Goal: Transaction & Acquisition: Purchase product/service

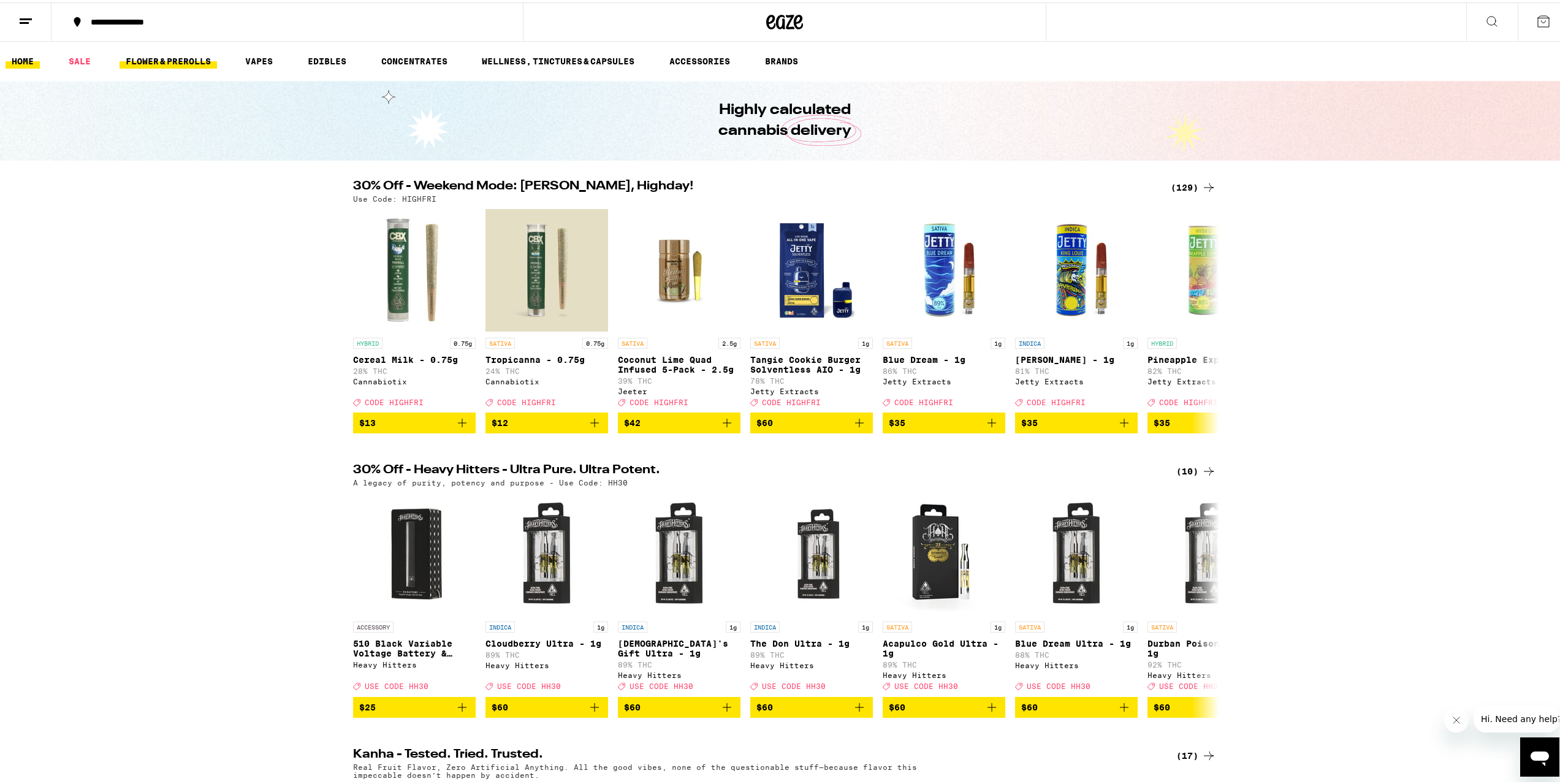
click at [141, 58] on link "FLOWER & PREROLLS" at bounding box center [168, 59] width 98 height 15
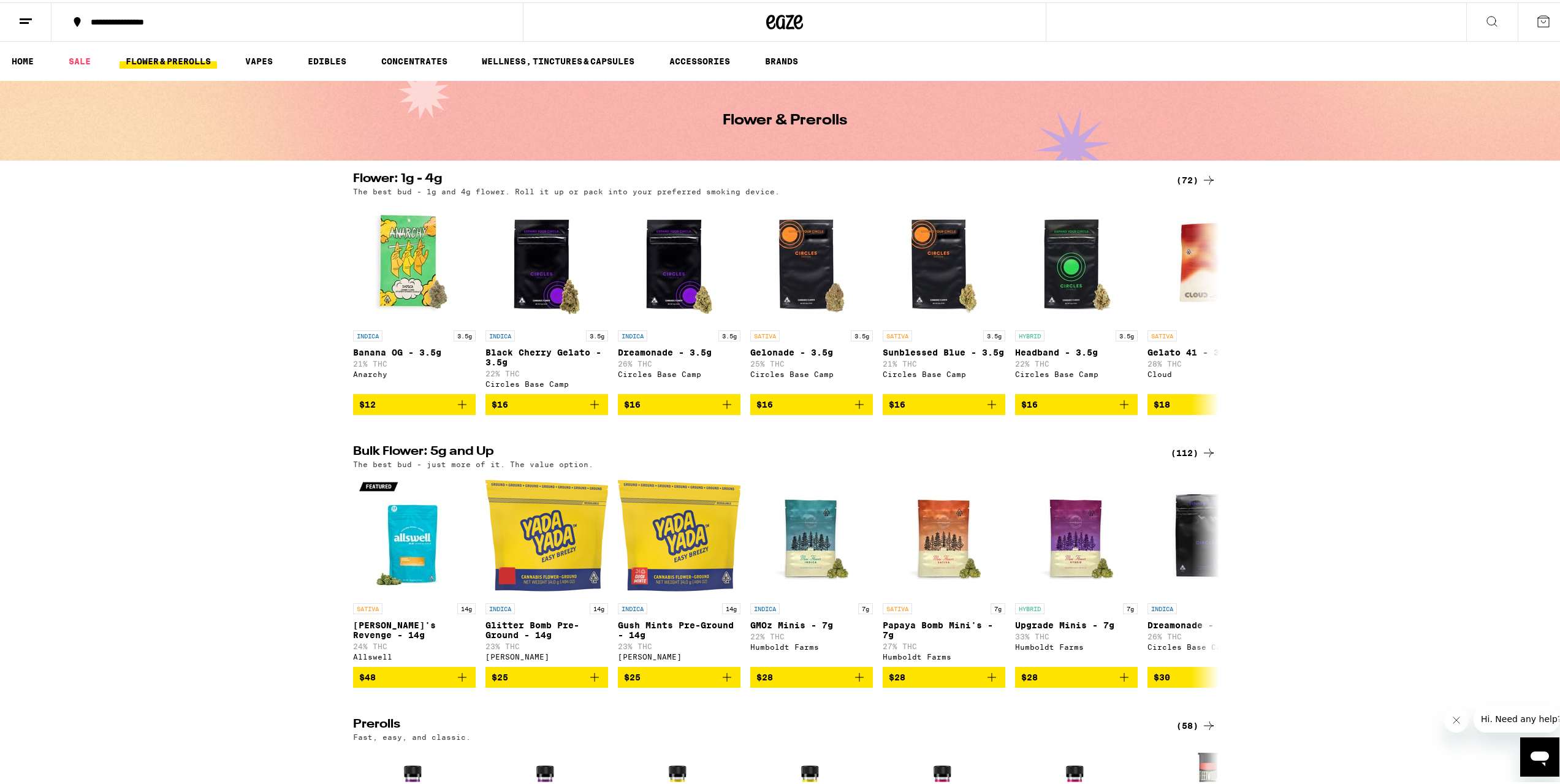
click at [1173, 458] on div "(112)" at bounding box center [1193, 451] width 45 height 15
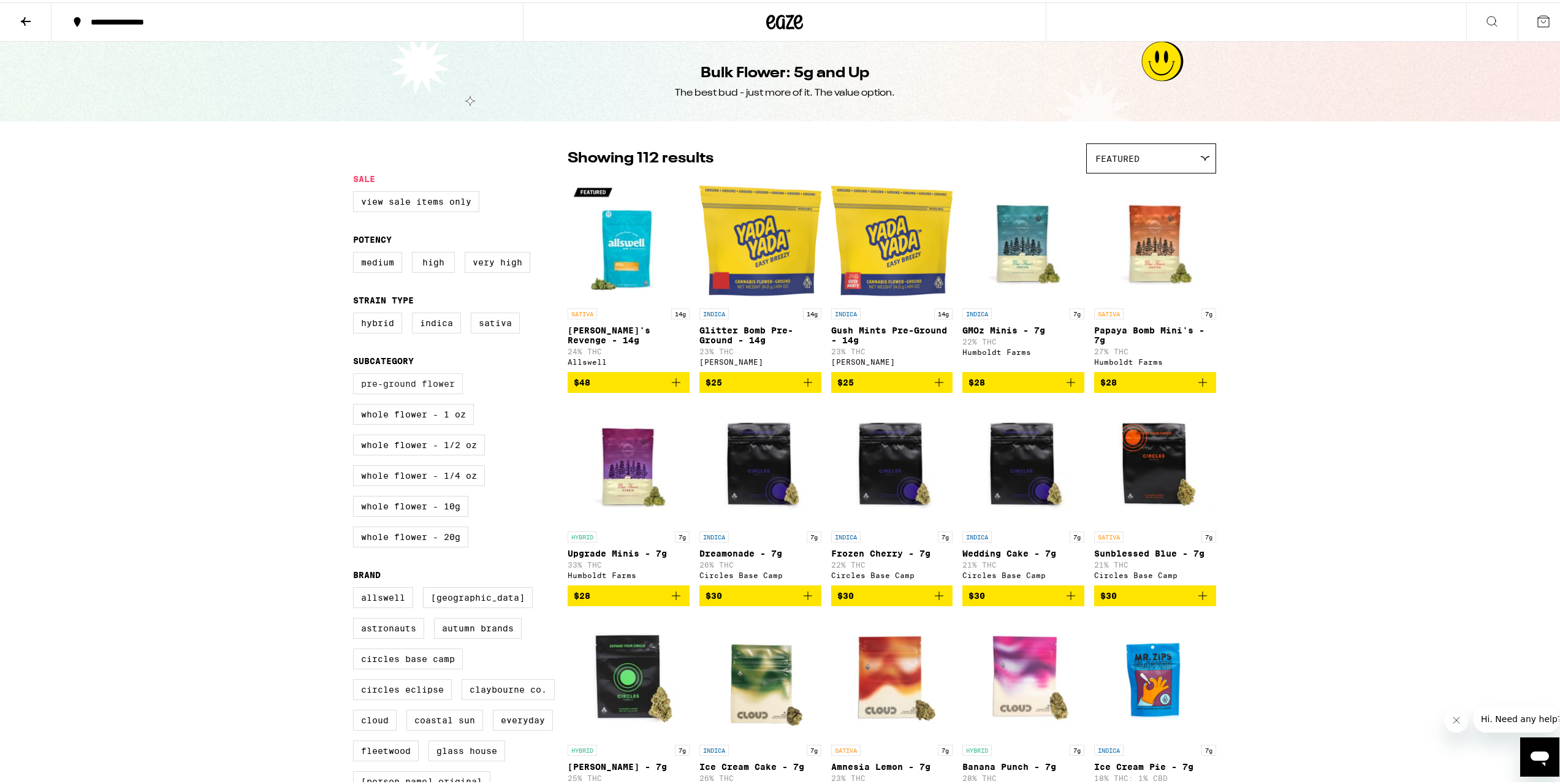
click at [396, 382] on label "Pre-ground Flower" at bounding box center [408, 381] width 110 height 21
click at [356, 373] on input "Pre-ground Flower" at bounding box center [356, 373] width 1 height 1
checkbox input "true"
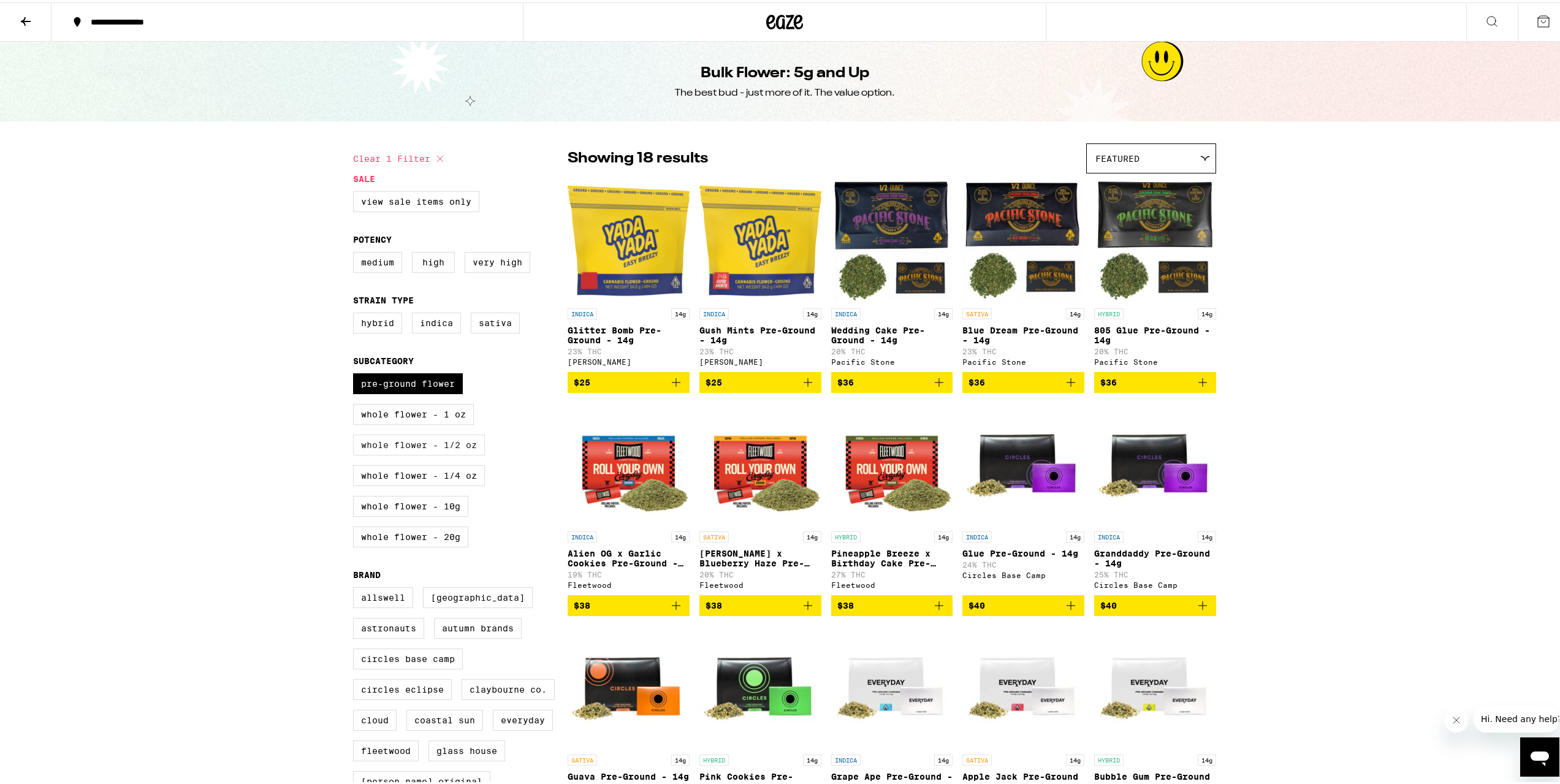
click at [391, 453] on label "Whole Flower - 1/2 oz" at bounding box center [419, 443] width 132 height 21
click at [356, 373] on input "Whole Flower - 1/2 oz" at bounding box center [356, 373] width 1 height 1
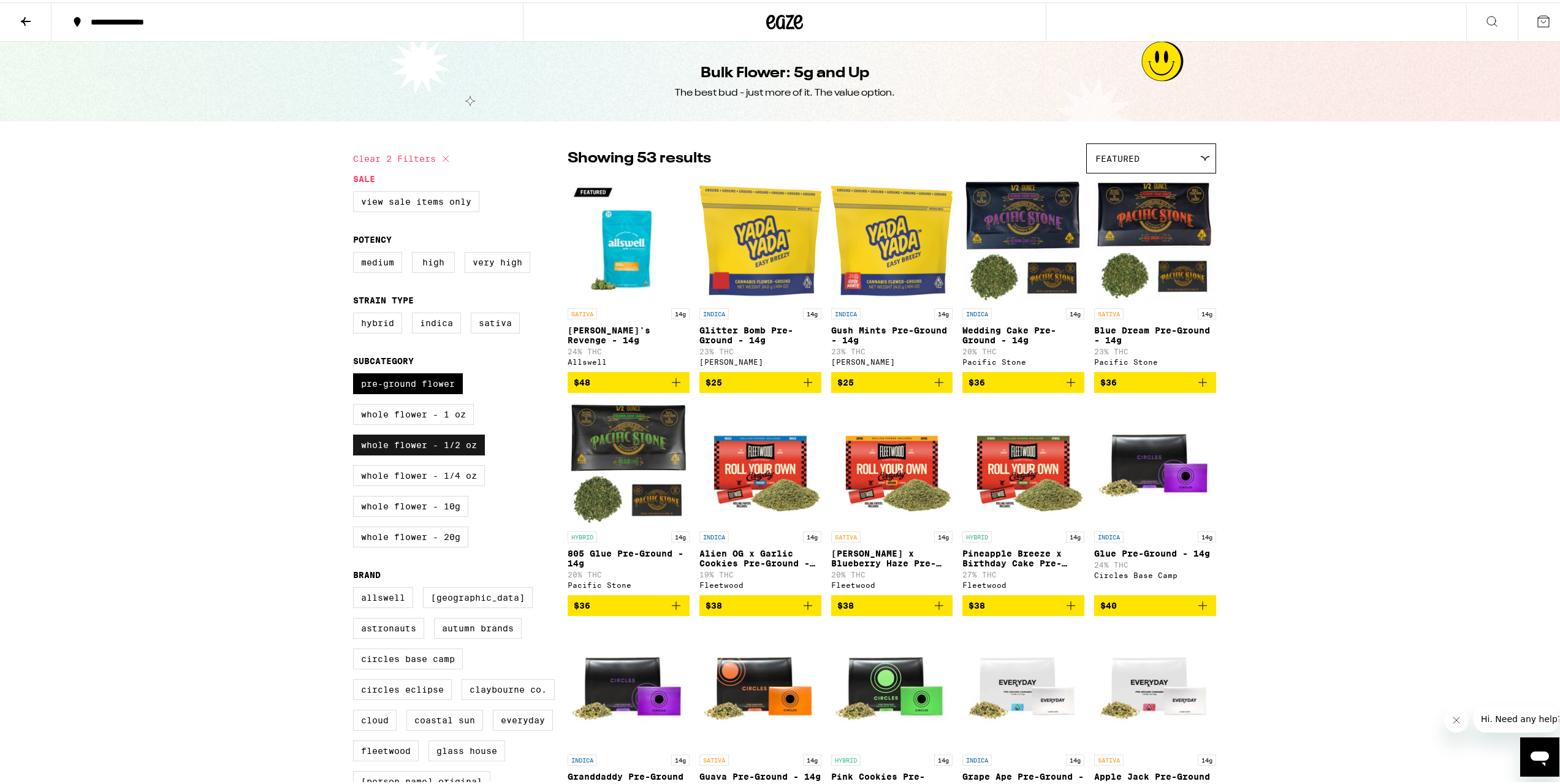
click at [386, 453] on label "Whole Flower - 1/2 oz" at bounding box center [419, 443] width 132 height 21
click at [356, 373] on input "Whole Flower - 1/2 oz" at bounding box center [356, 373] width 1 height 1
checkbox input "false"
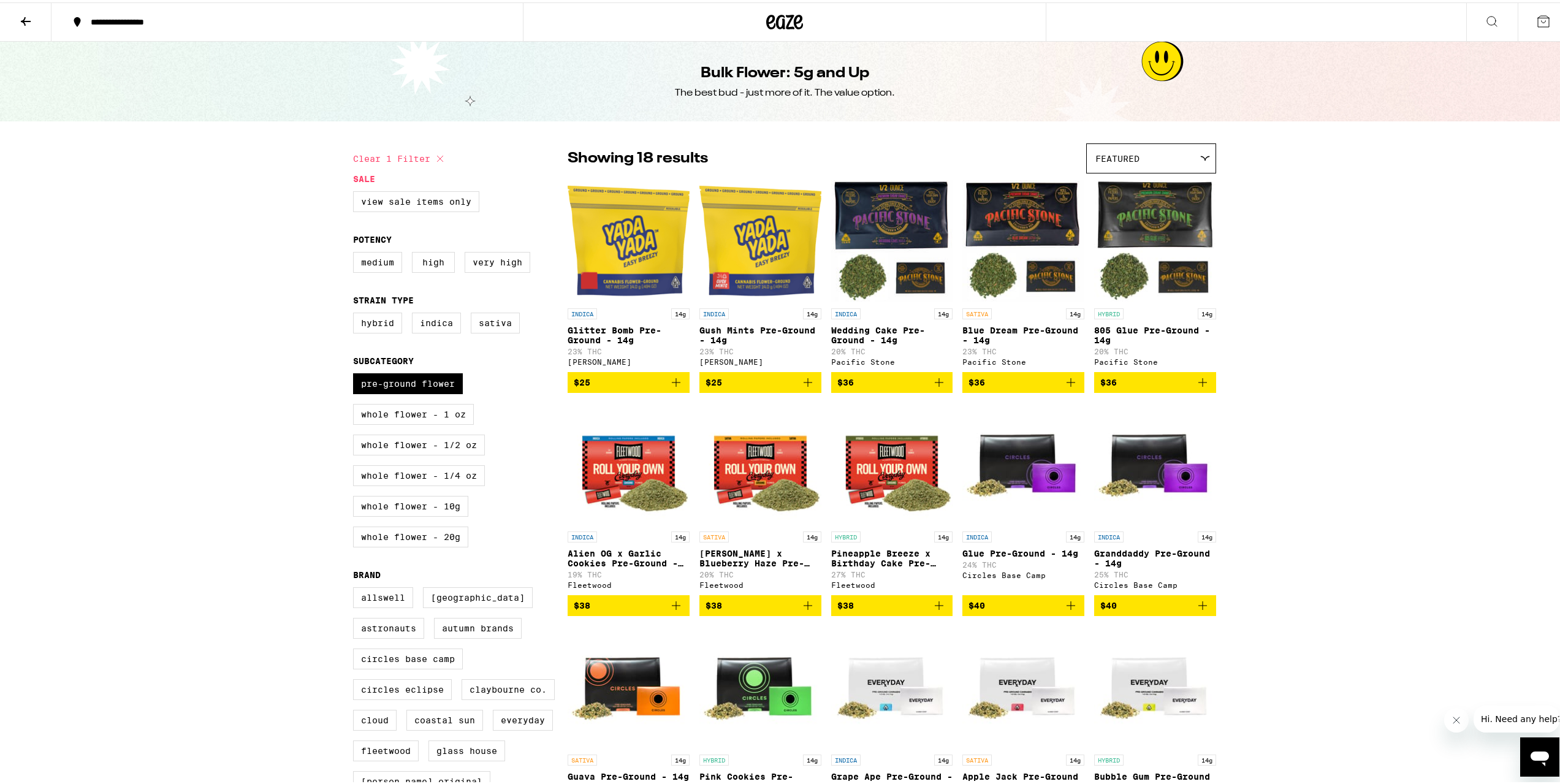
click at [1066, 384] on icon "Add to bag" at bounding box center [1071, 379] width 9 height 9
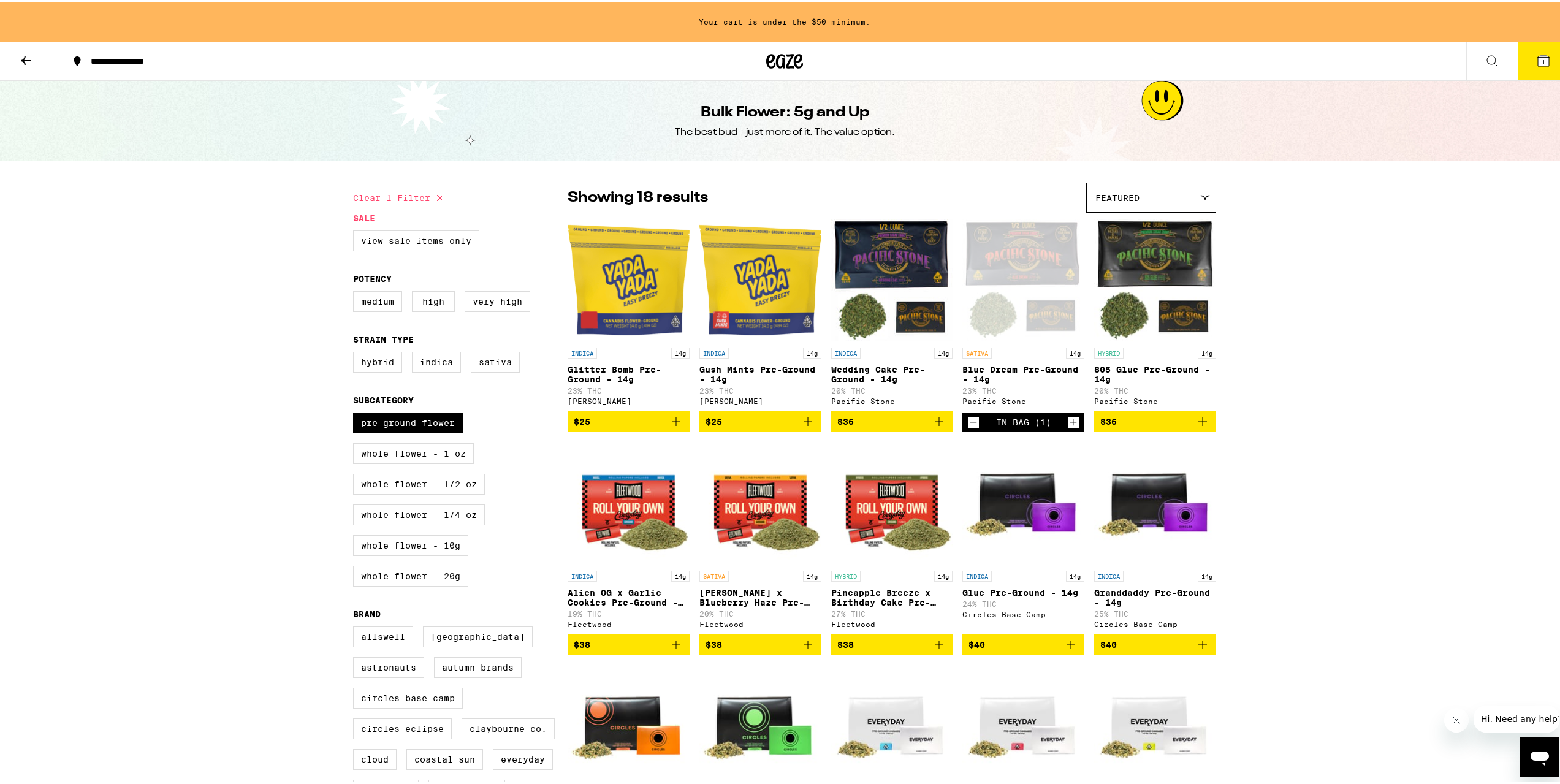
click at [1068, 426] on icon "Increment" at bounding box center [1073, 420] width 11 height 15
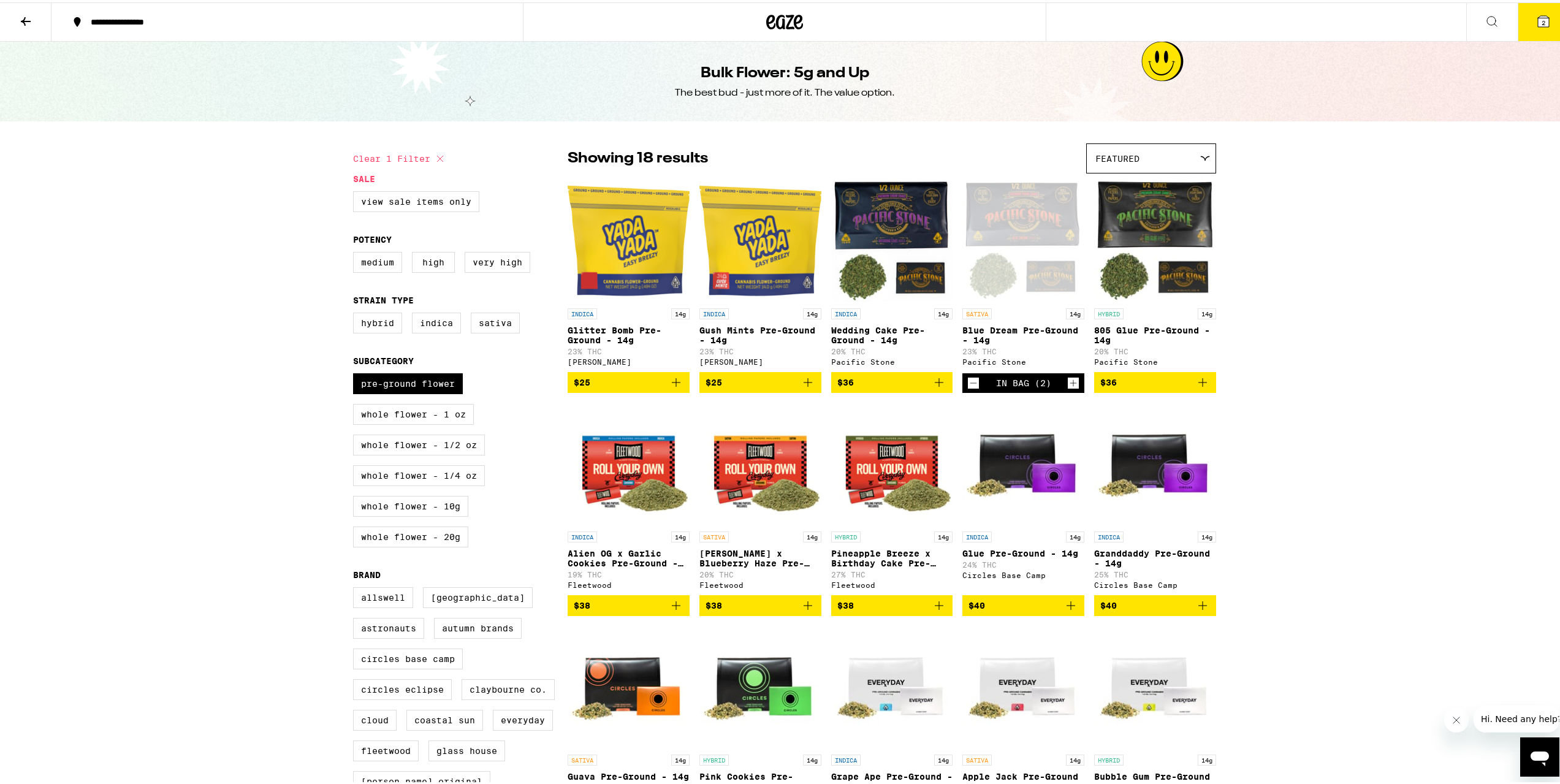
click at [1537, 8] on button "2" at bounding box center [1544, 20] width 52 height 38
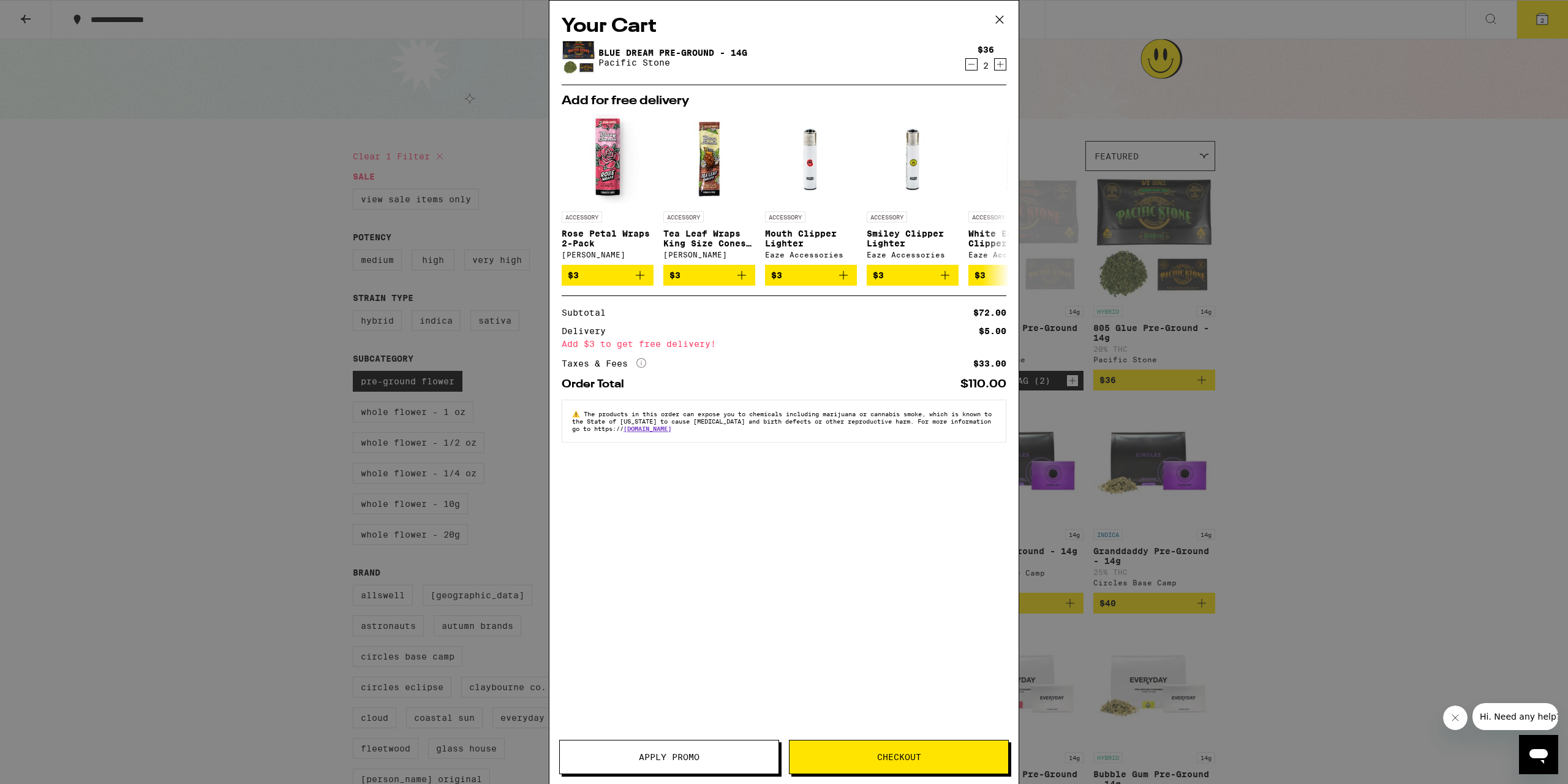
click at [836, 758] on span "Checkout" at bounding box center [899, 757] width 218 height 9
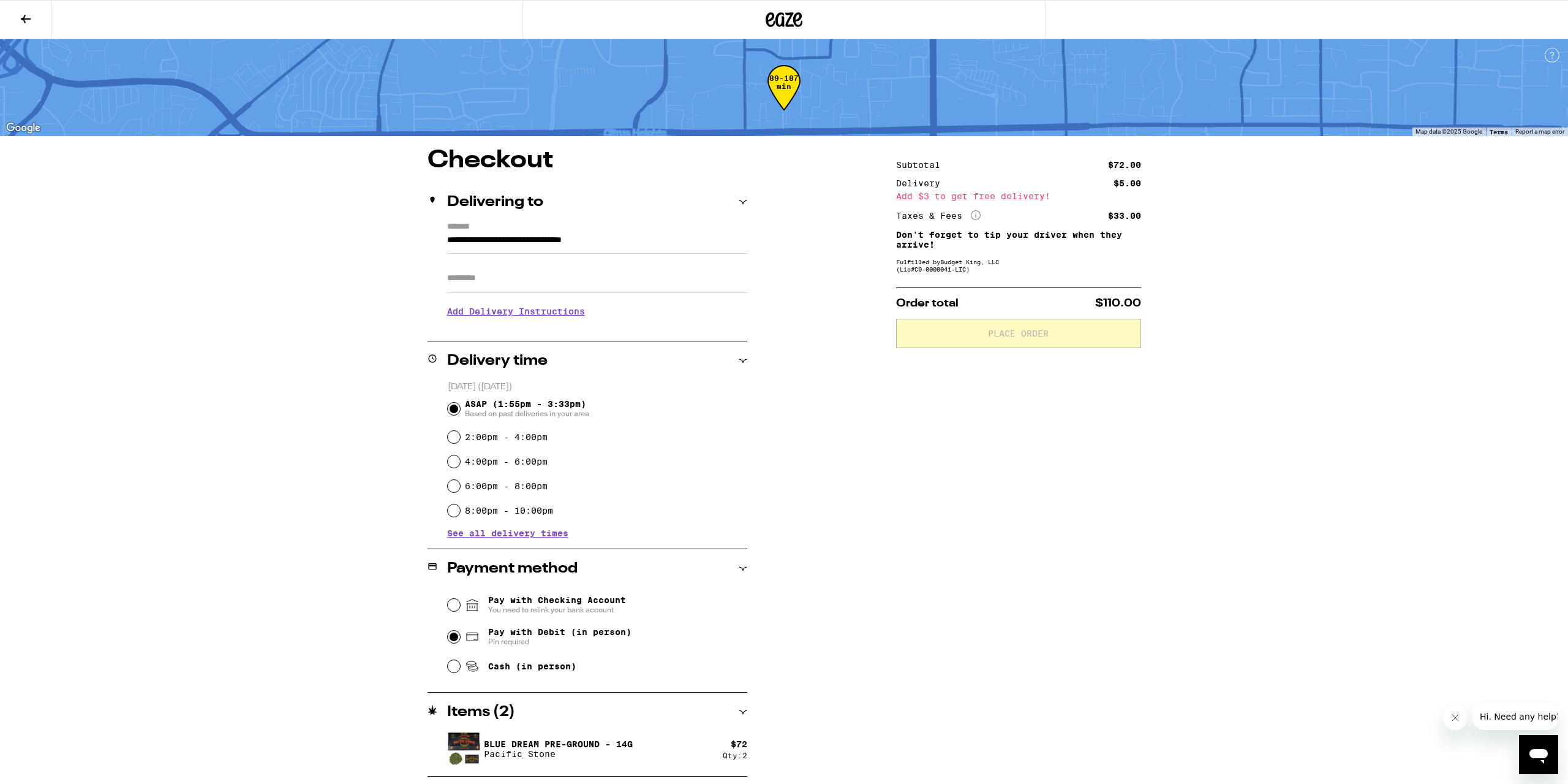
click at [457, 638] on input "Pay with Debit (in person) Pin required" at bounding box center [454, 637] width 12 height 12
radio input "true"
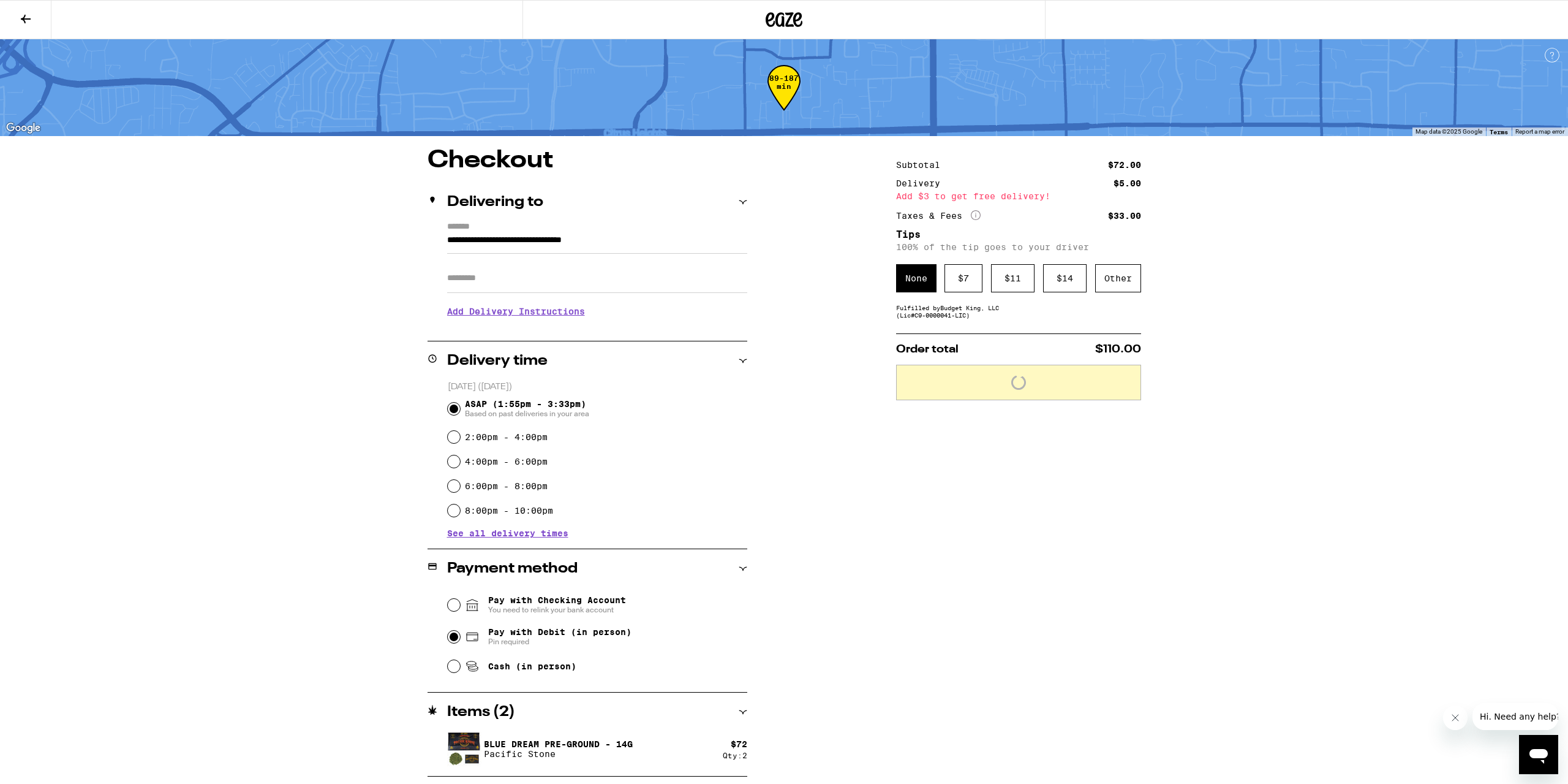
click at [494, 291] on input "Apt/Suite" at bounding box center [597, 278] width 300 height 29
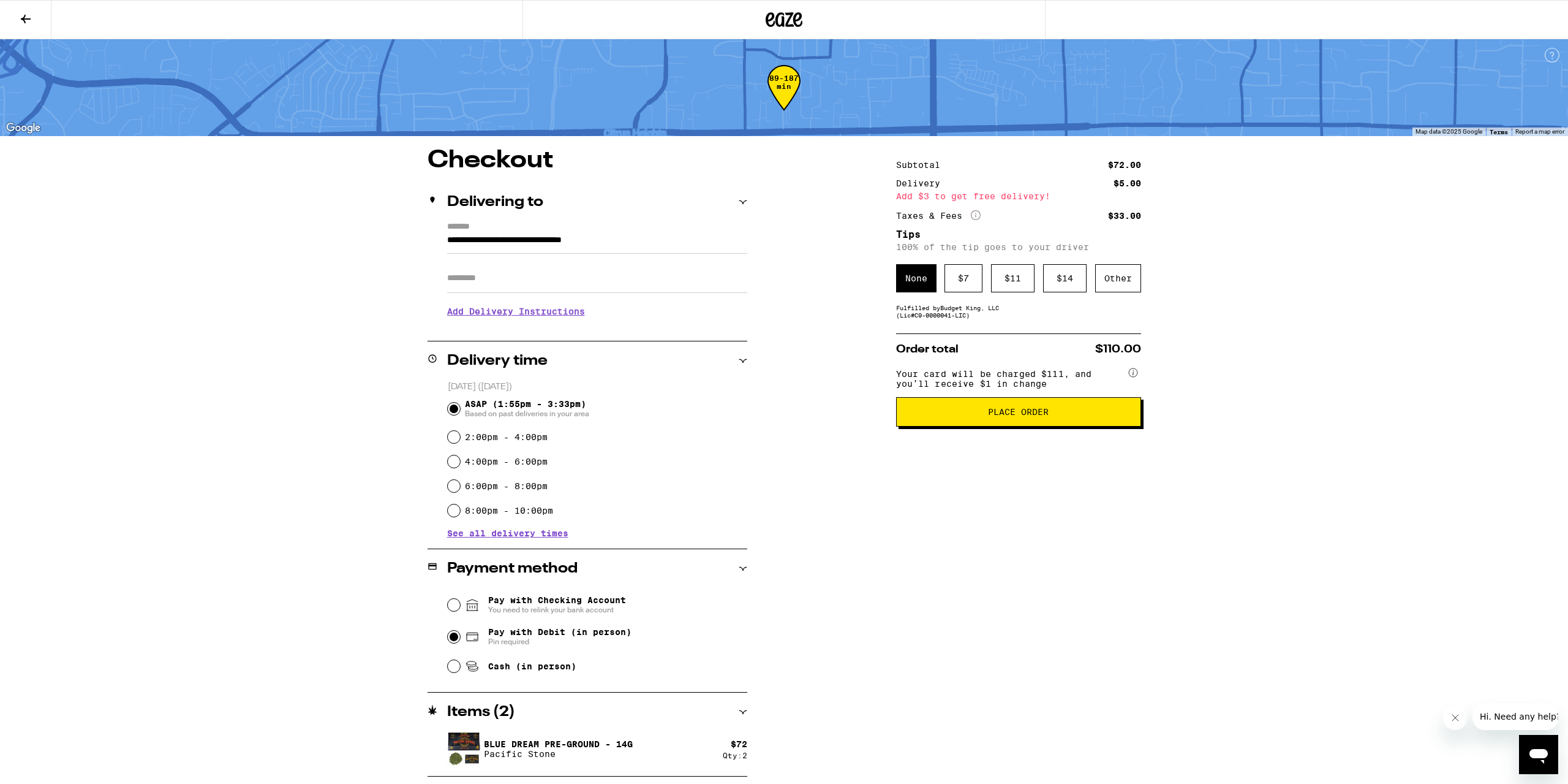
type input "***"
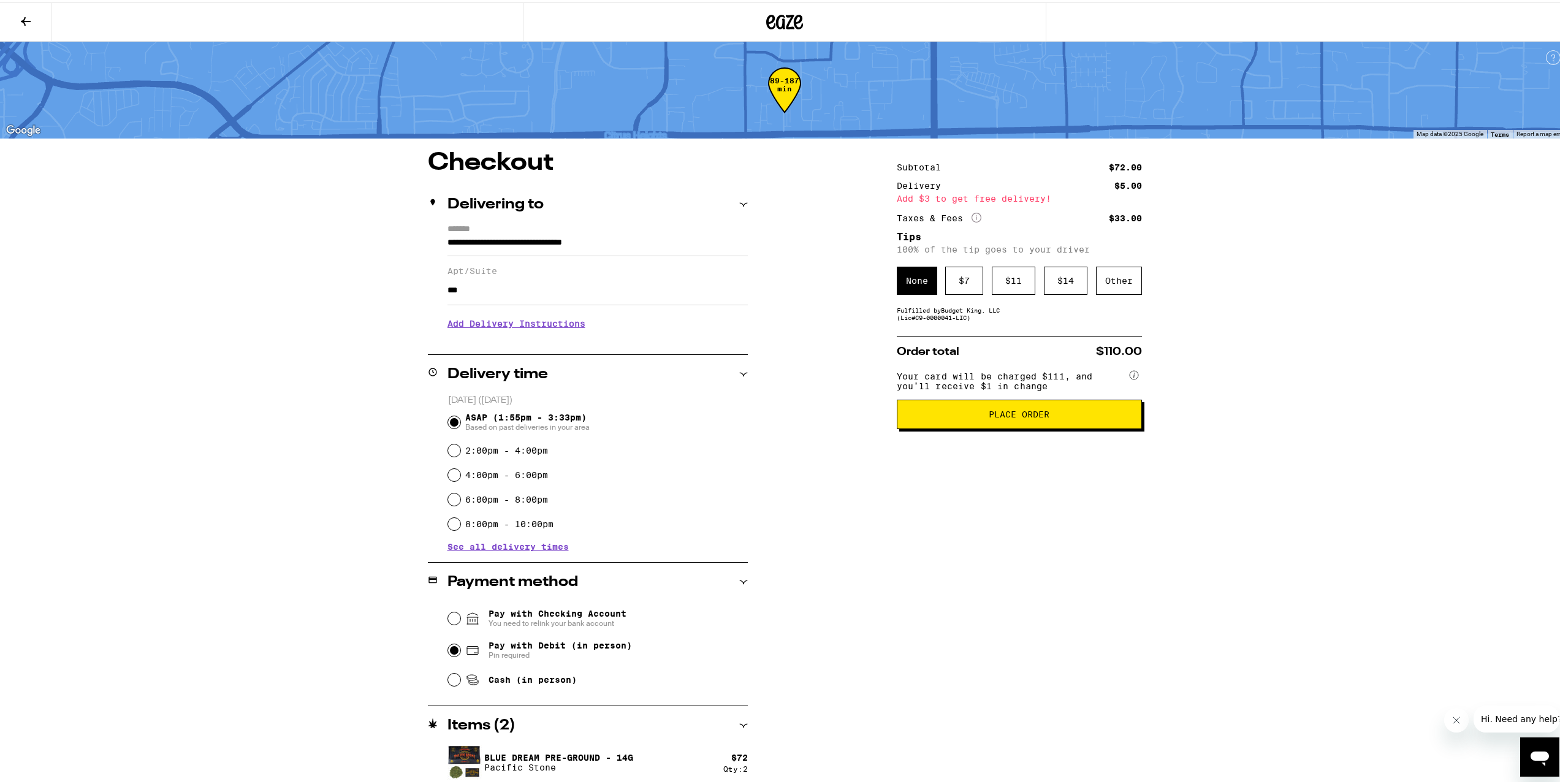
click at [500, 325] on h3 "Add Delivery Instructions" at bounding box center [597, 321] width 300 height 29
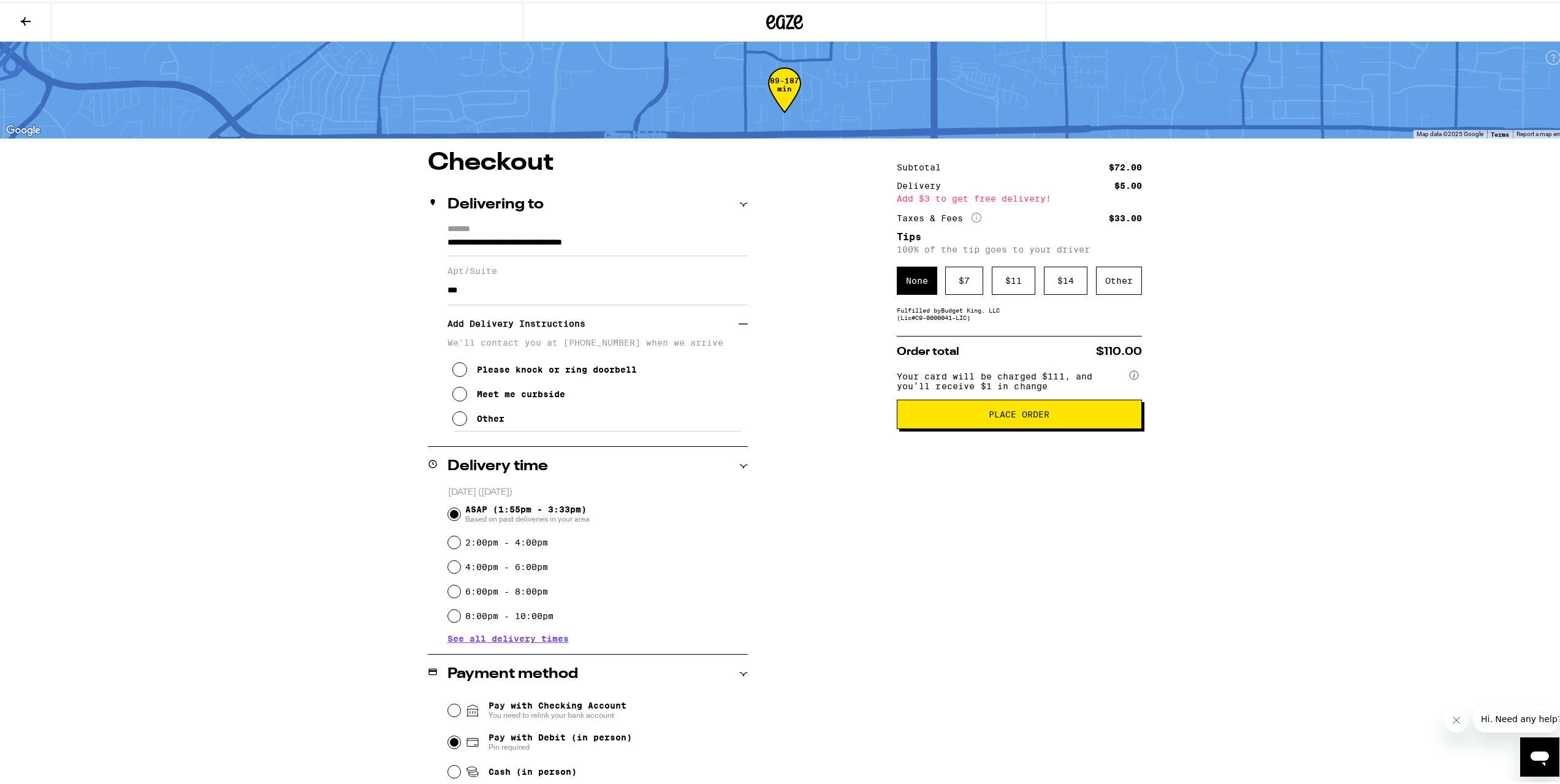
click at [477, 421] on div "Other" at bounding box center [490, 416] width 28 height 10
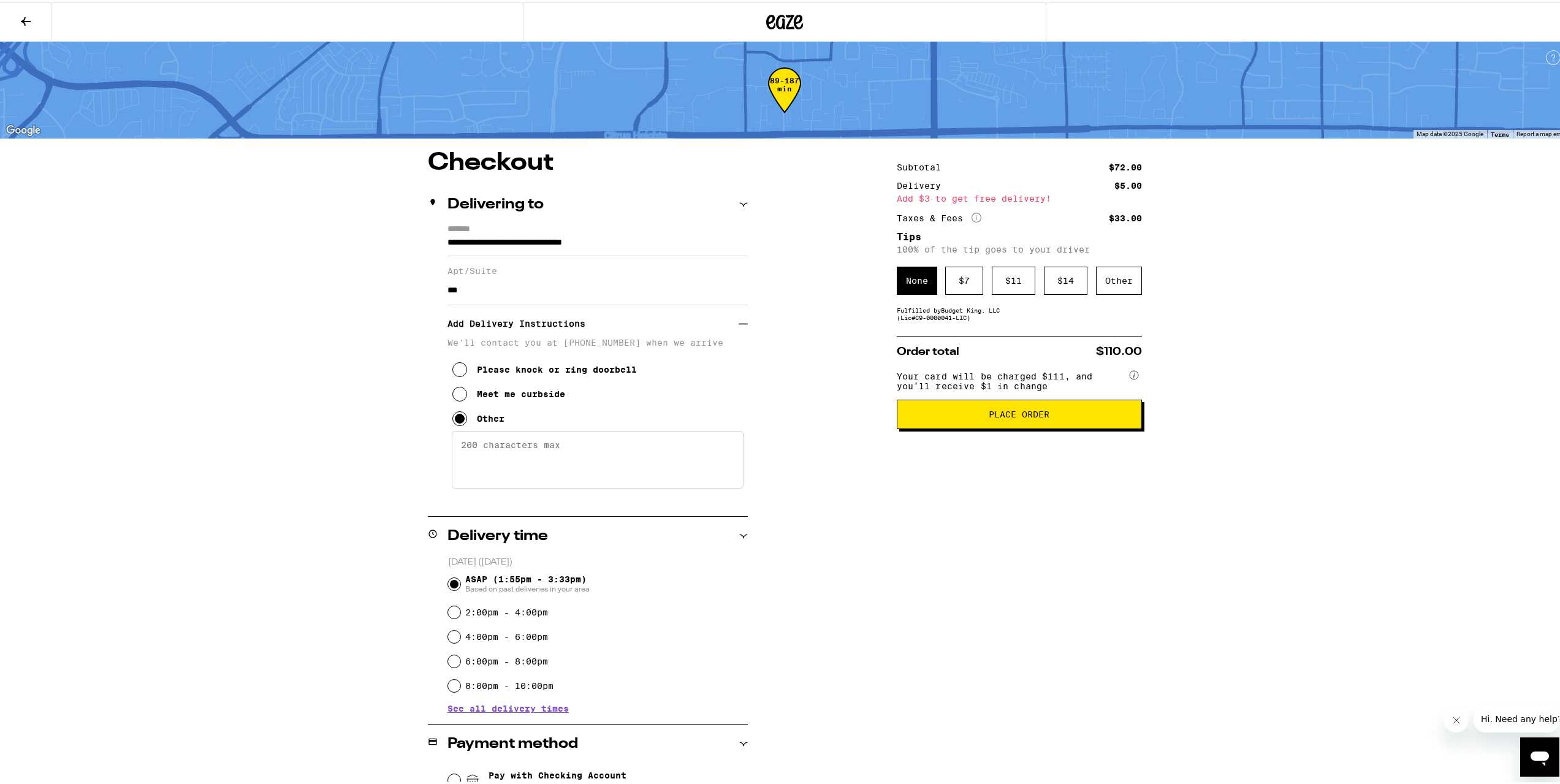
click at [525, 465] on textarea "Enter any other delivery instructions you want driver to know" at bounding box center [597, 457] width 292 height 58
type textarea "gate code for [GEOGRAPHIC_DATA]: 18760 does not work on [GEOGRAPHIC_DATA]"
click at [1013, 416] on span "Place Order" at bounding box center [1018, 411] width 60 height 9
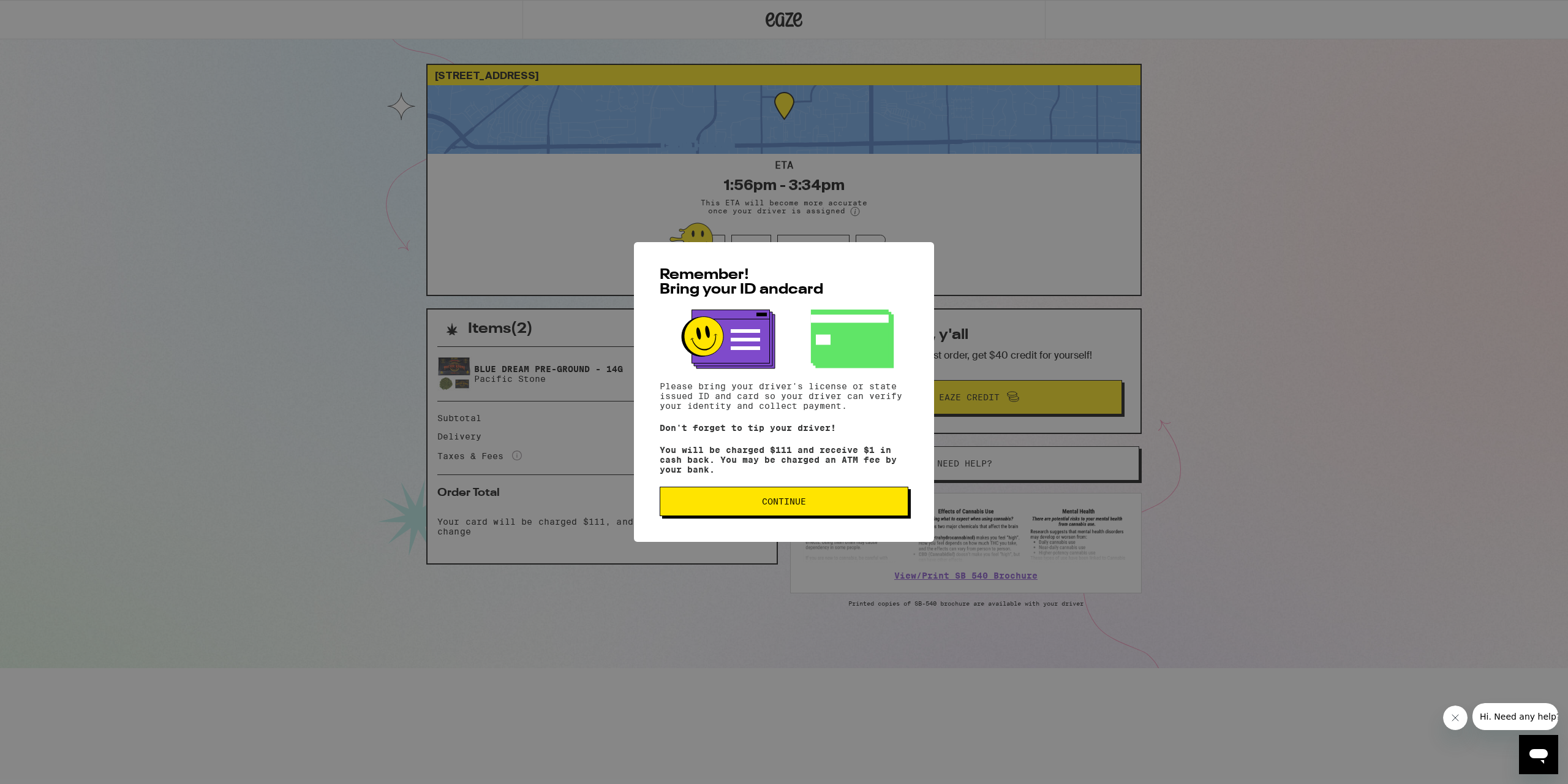
click at [755, 498] on button "Continue" at bounding box center [784, 501] width 249 height 29
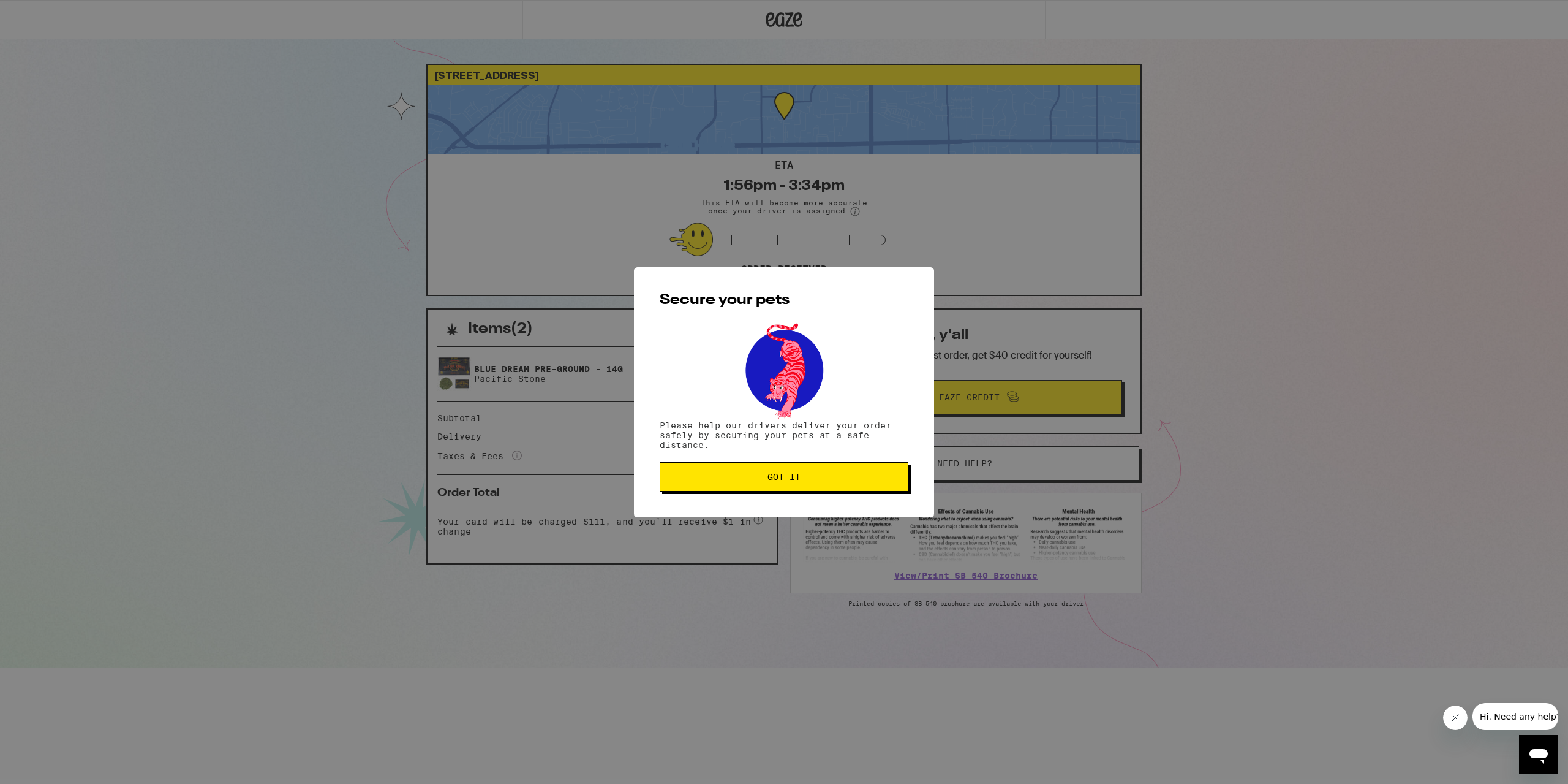
click at [746, 470] on button "Got it" at bounding box center [784, 477] width 249 height 29
